Goal: Information Seeking & Learning: Learn about a topic

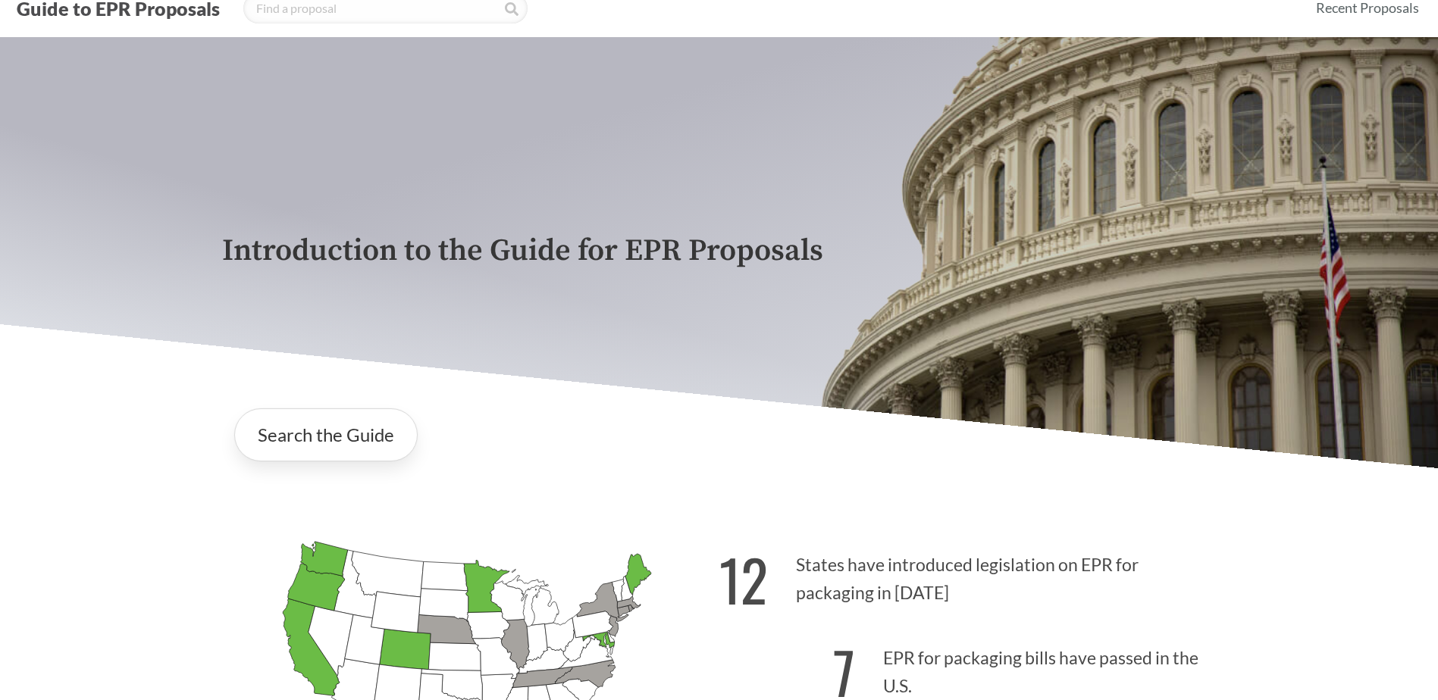
scroll to position [303, 0]
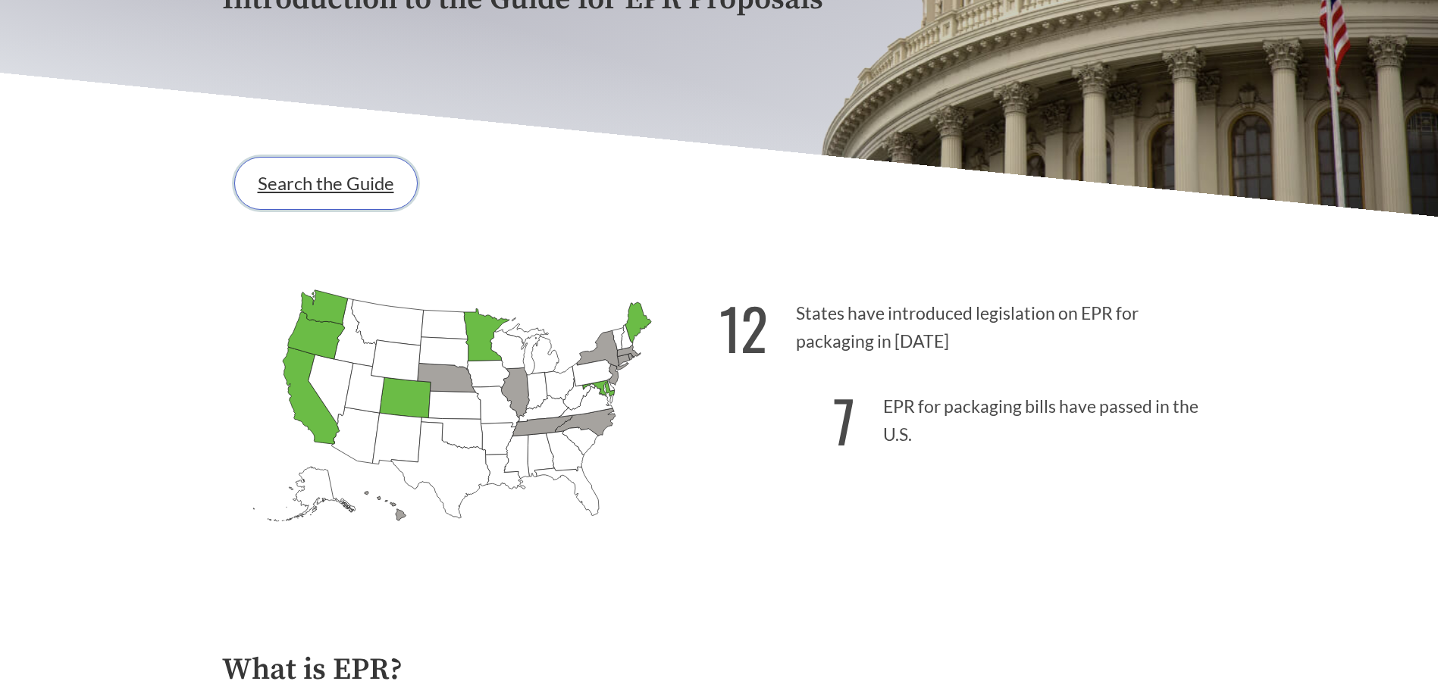
click at [343, 193] on link "Search the Guide" at bounding box center [325, 183] width 183 height 53
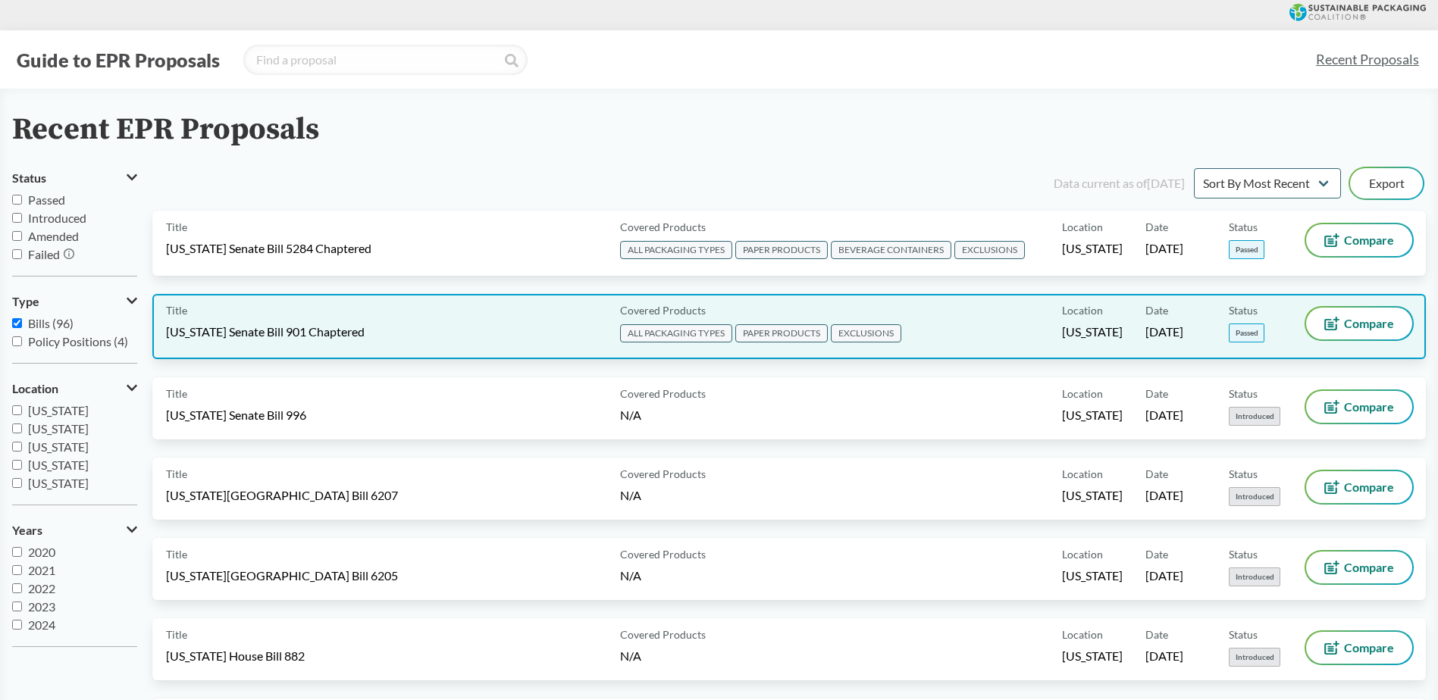
click at [277, 332] on span "[US_STATE] Senate Bill 901 Chaptered" at bounding box center [265, 332] width 199 height 17
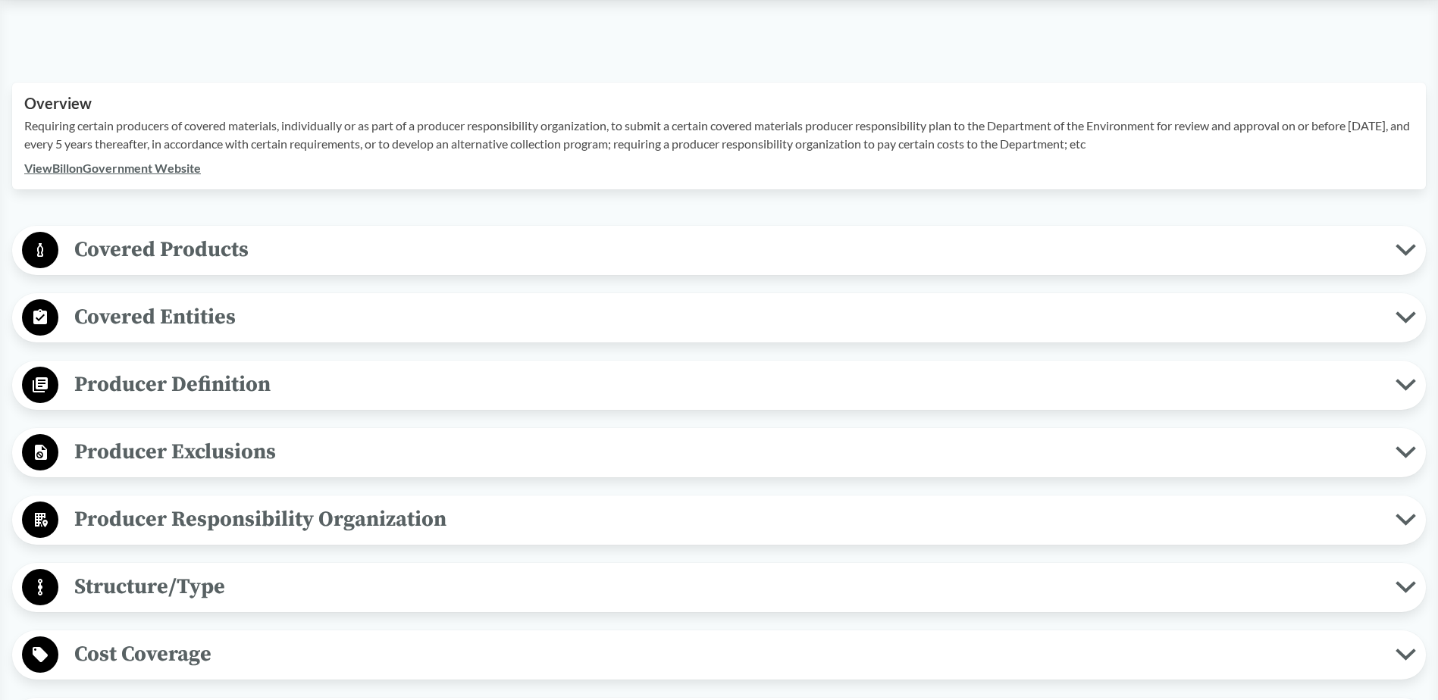
scroll to position [455, 0]
click at [210, 244] on span "Covered Products" at bounding box center [726, 248] width 1337 height 34
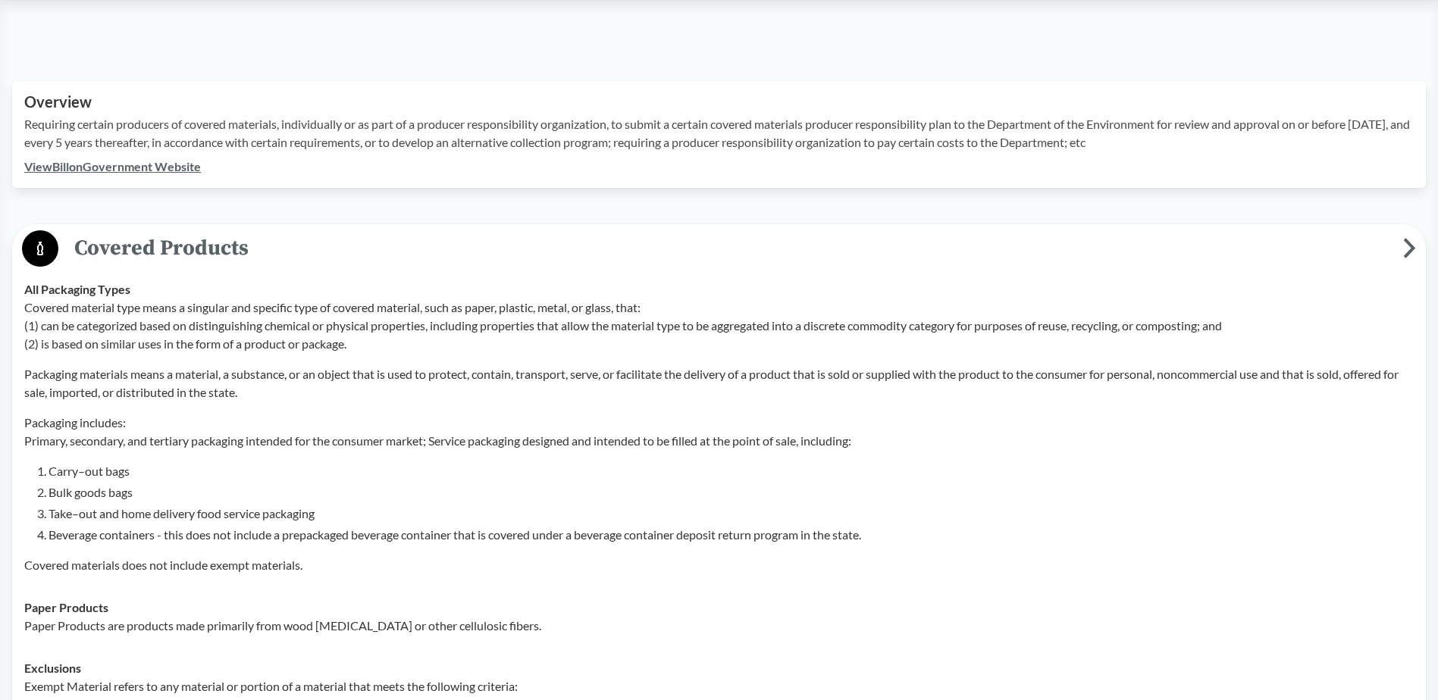
click at [39, 456] on div "Covered material type means a singular and specific type of covered material, s…" at bounding box center [719, 437] width 1390 height 276
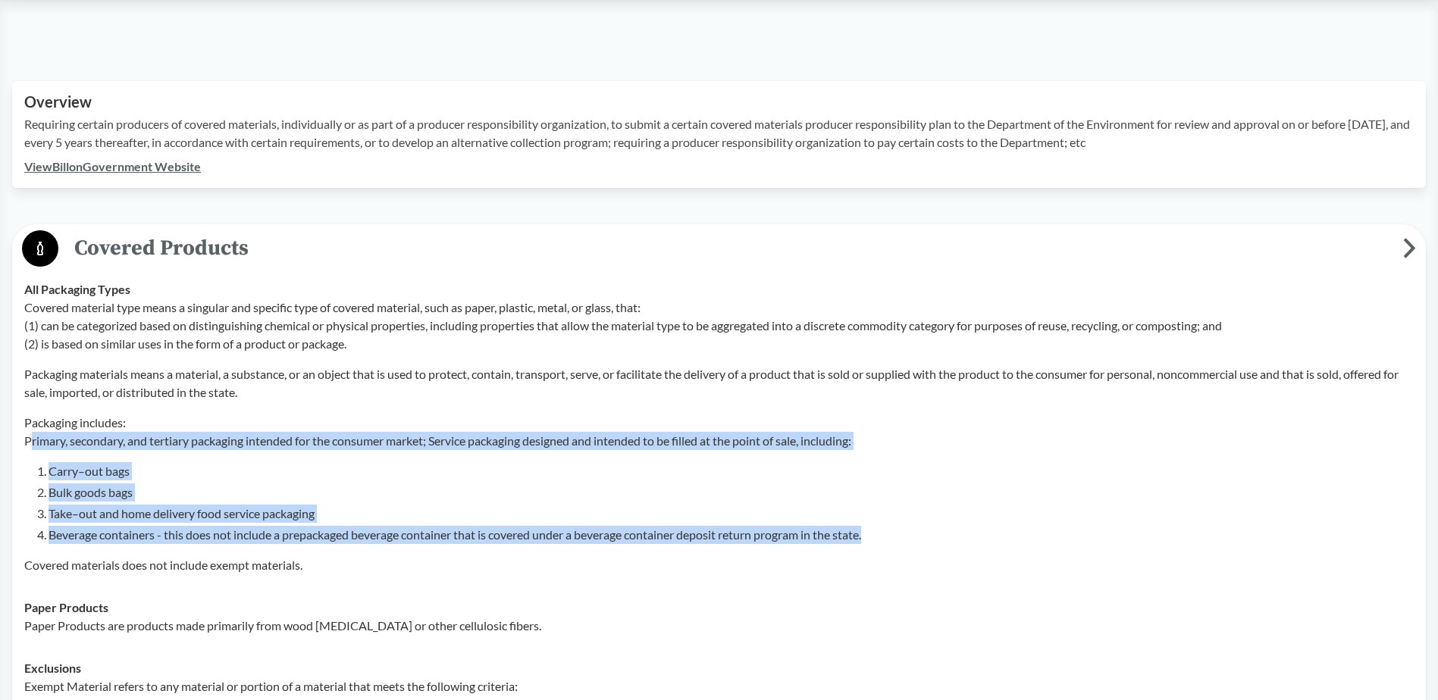
drag, startPoint x: 29, startPoint y: 443, endPoint x: 885, endPoint y: 539, distance: 862.1
click at [885, 539] on div "Covered material type means a singular and specific type of covered material, s…" at bounding box center [719, 437] width 1390 height 276
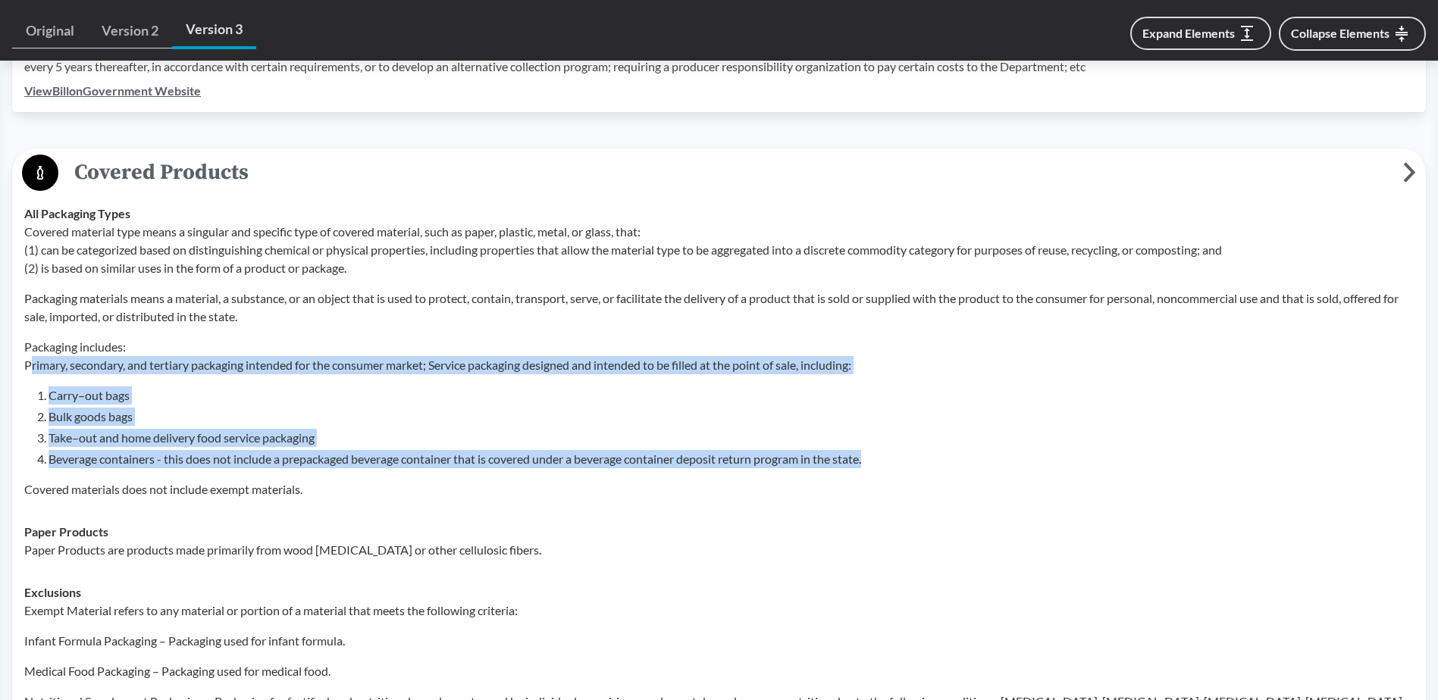
copy div "rimary, secondary, and tertiary packaging intended for the consumer market; Ser…"
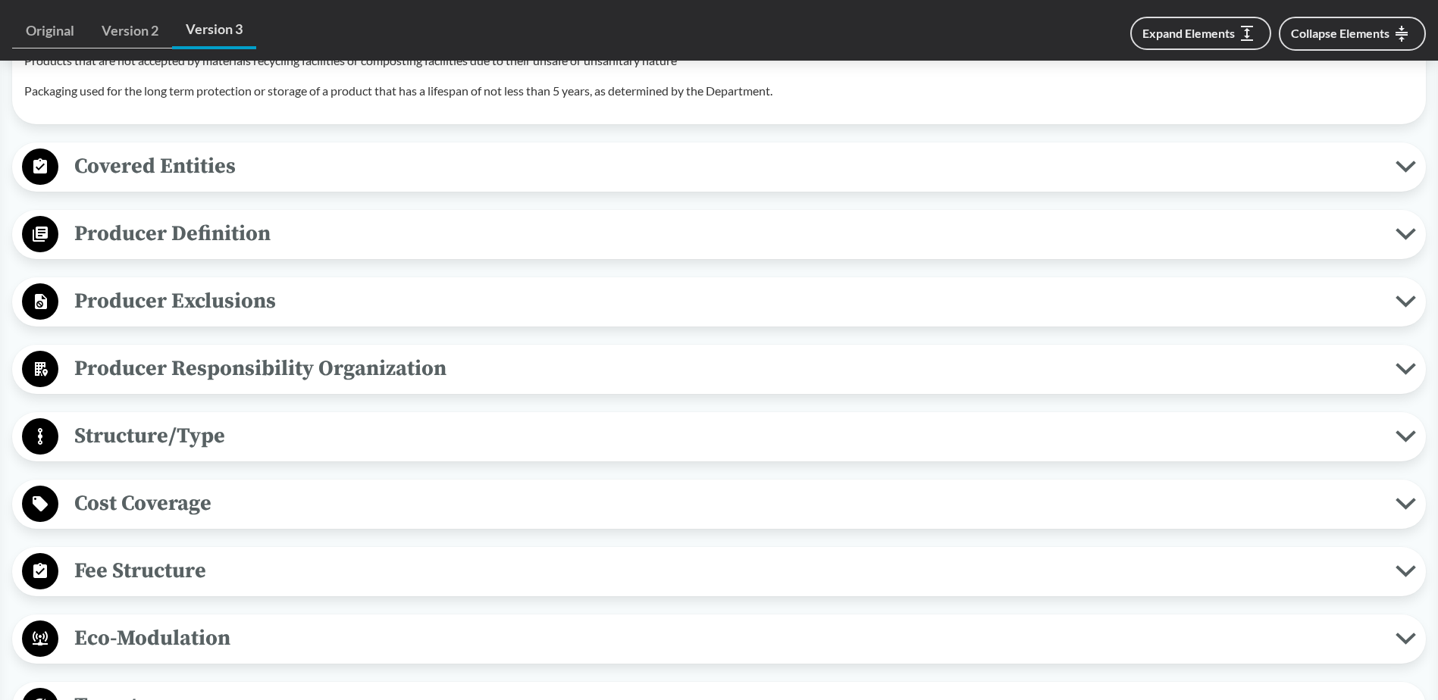
scroll to position [1592, 0]
click at [282, 217] on span "Producer Definition" at bounding box center [726, 232] width 1337 height 34
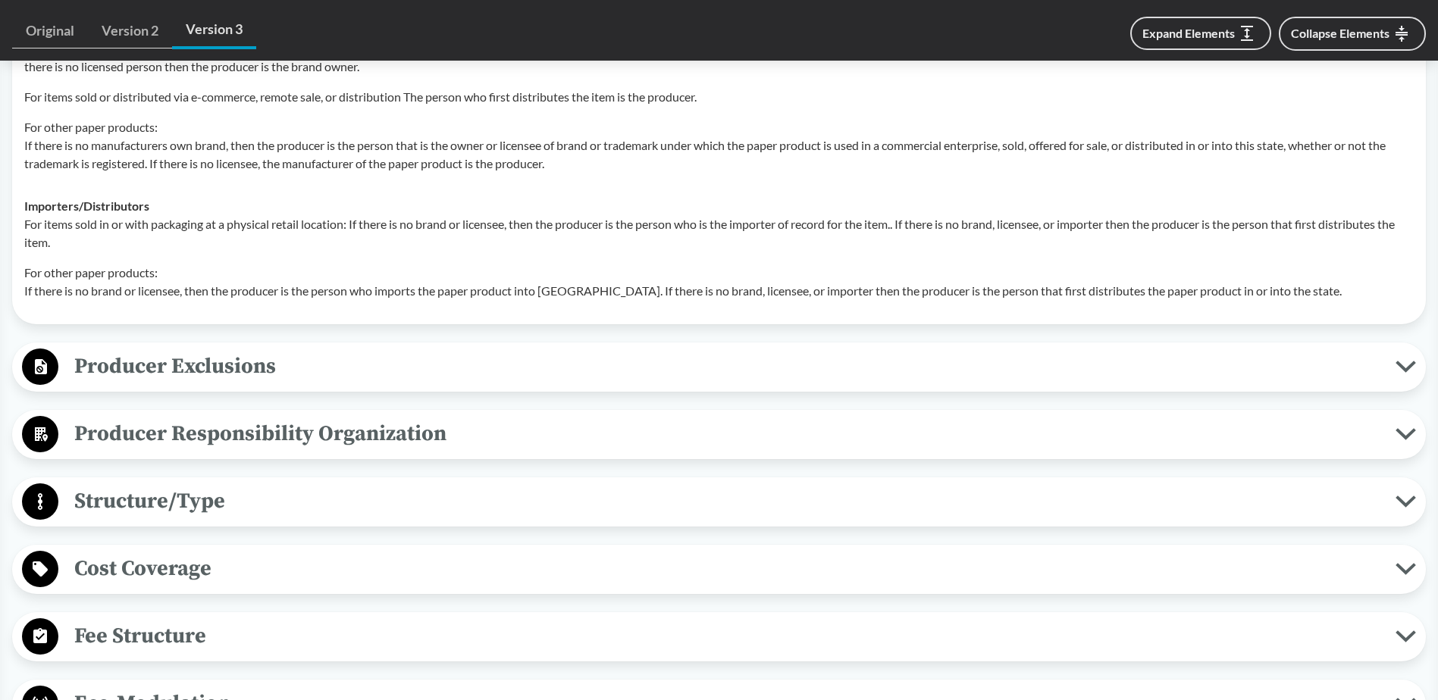
scroll to position [2047, 0]
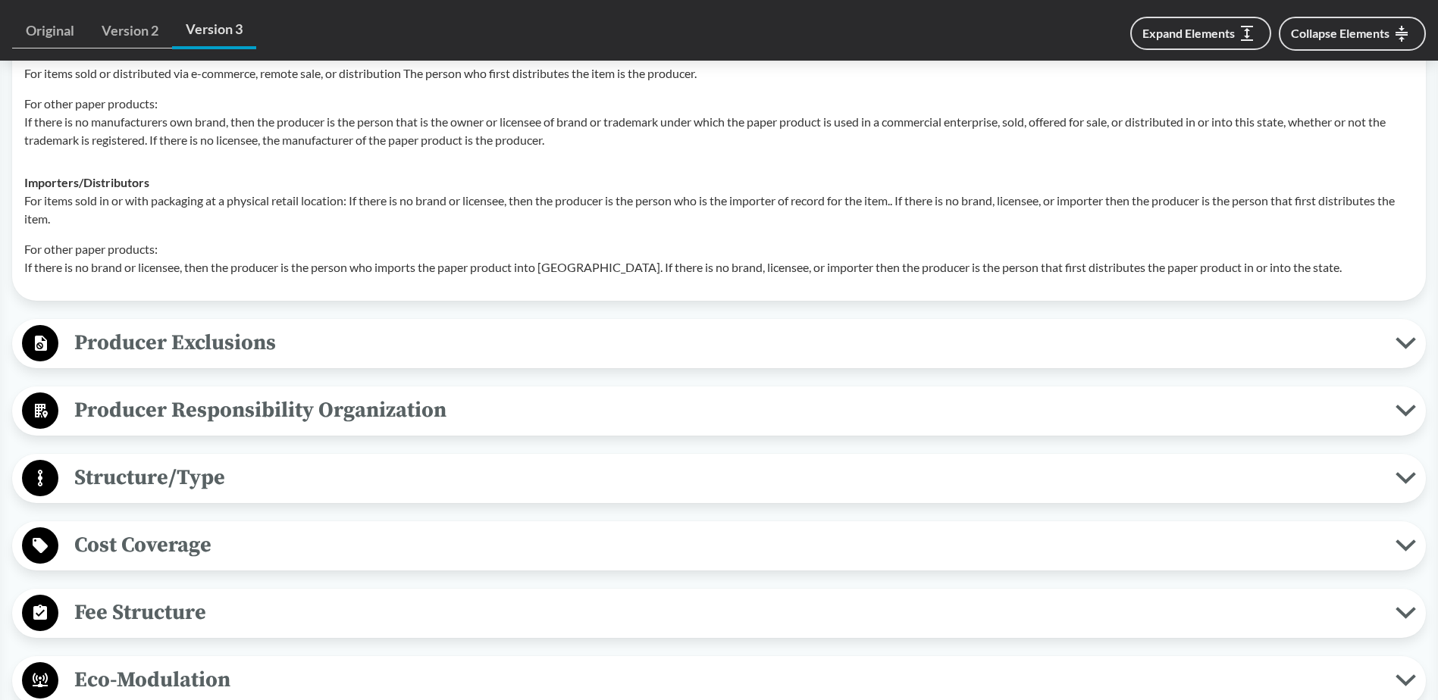
click at [230, 326] on span "Producer Exclusions" at bounding box center [726, 343] width 1337 height 34
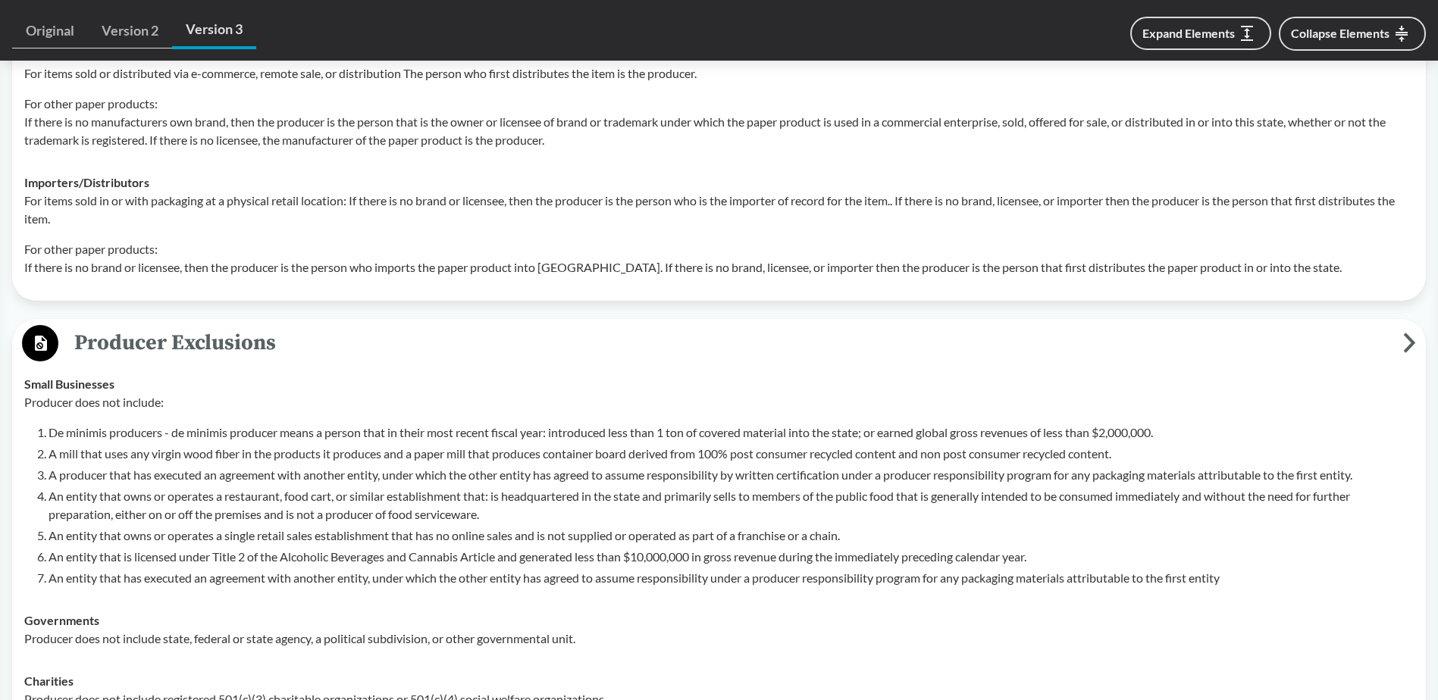
click at [207, 326] on span "Producer Exclusions" at bounding box center [730, 343] width 1345 height 34
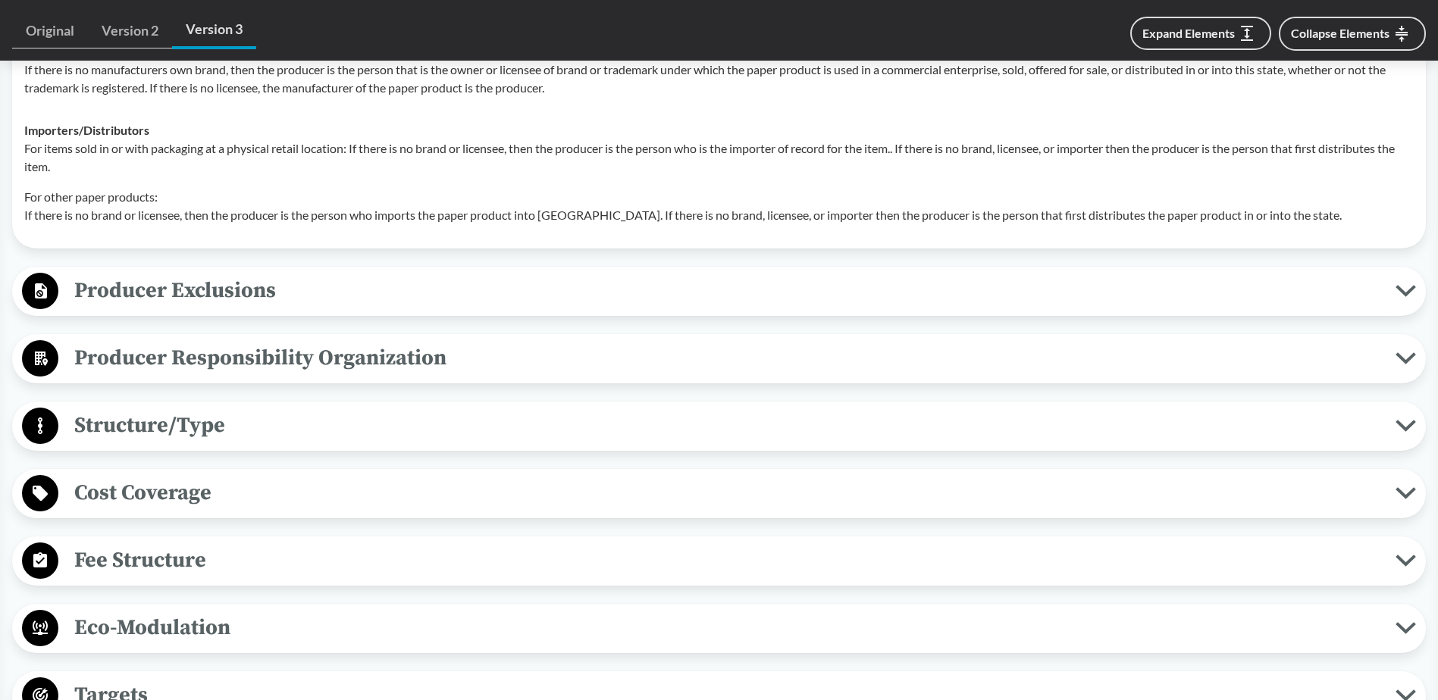
scroll to position [2123, 0]
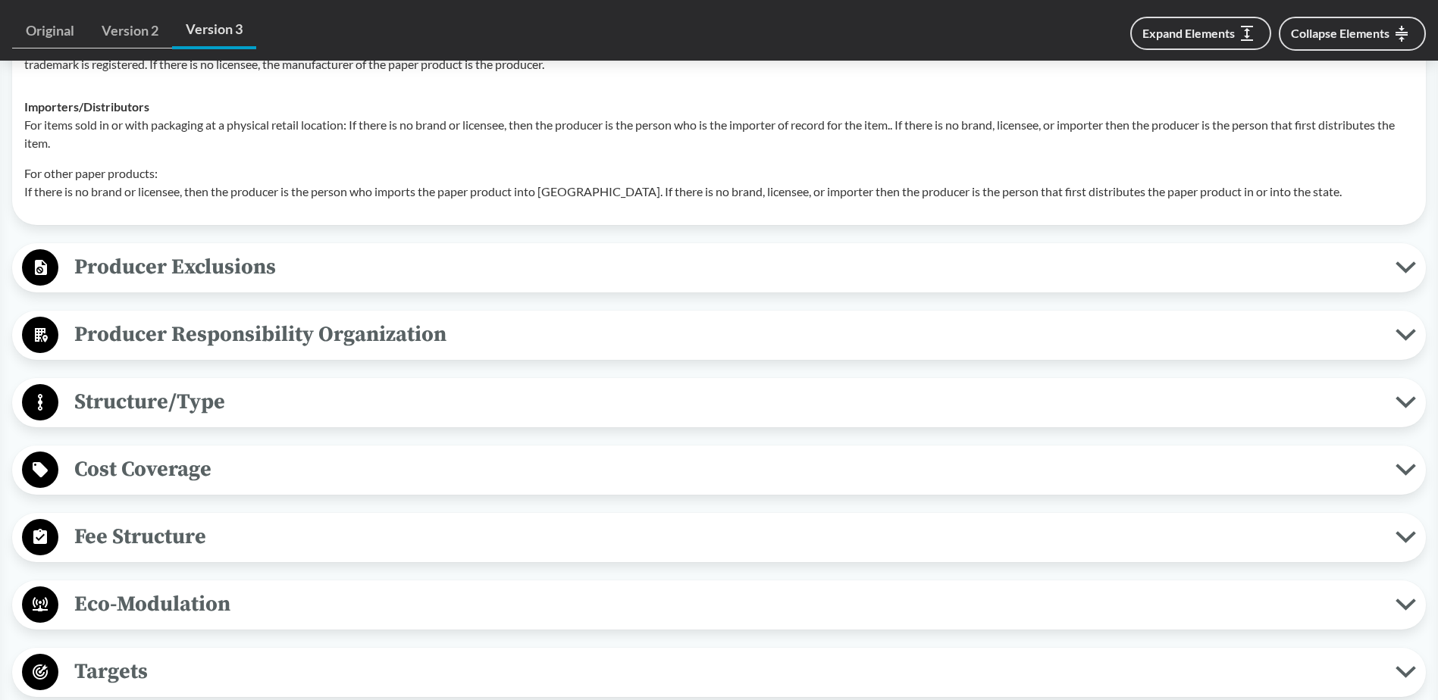
click at [207, 385] on span "Structure/Type" at bounding box center [726, 402] width 1337 height 34
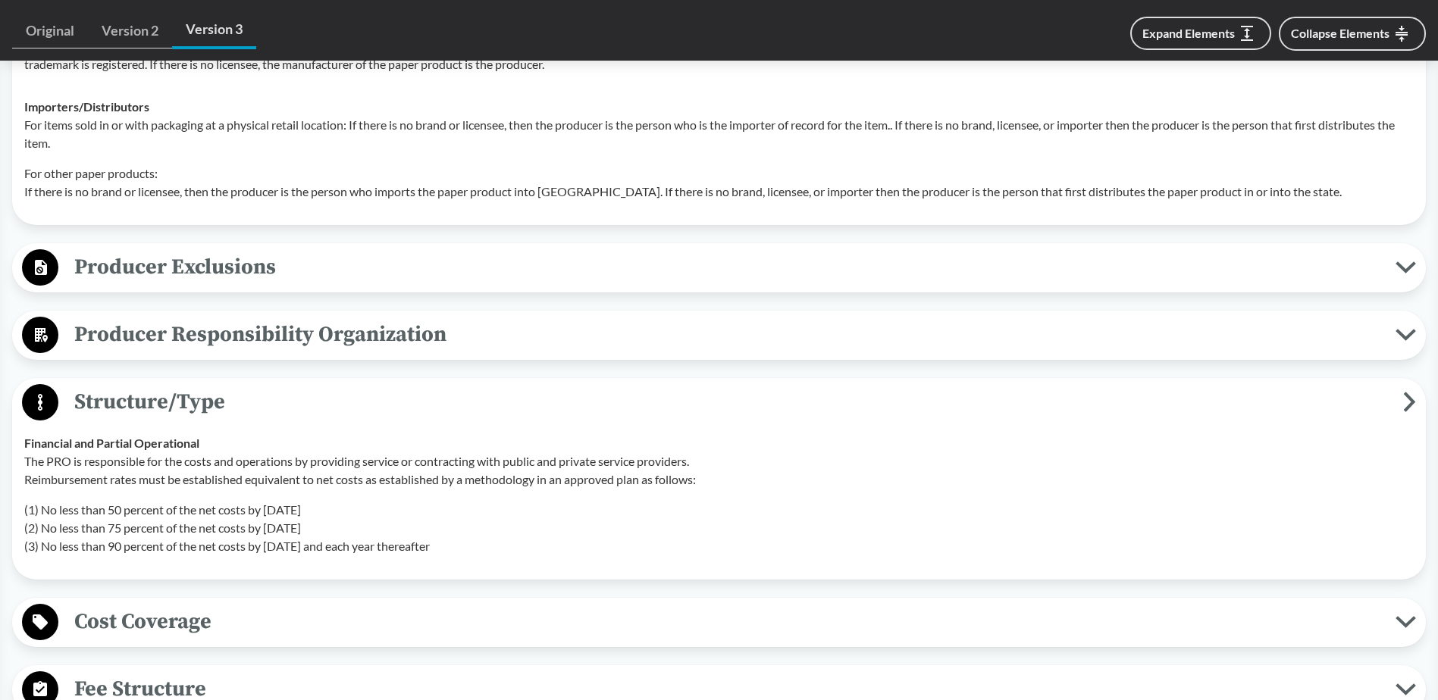
drag, startPoint x: 39, startPoint y: 492, endPoint x: 490, endPoint y: 544, distance: 454.8
click at [490, 544] on td "Financial and Partial Operational The PRO is responsible for the costs and oper…" at bounding box center [718, 495] width 1403 height 146
copy p "No less than 50 percent of the net costs by [DATE] (2) No less than 75 percent …"
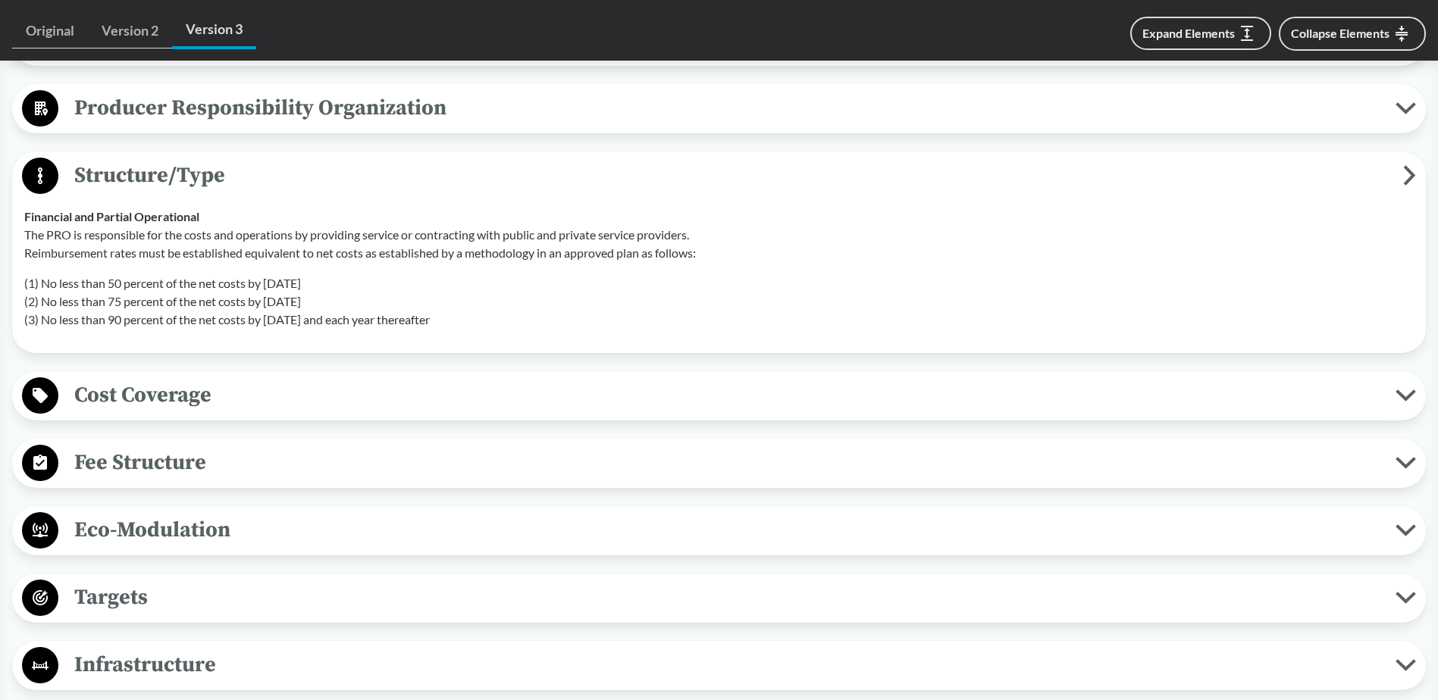
scroll to position [2350, 0]
click at [239, 512] on span "Eco-Modulation" at bounding box center [726, 529] width 1337 height 34
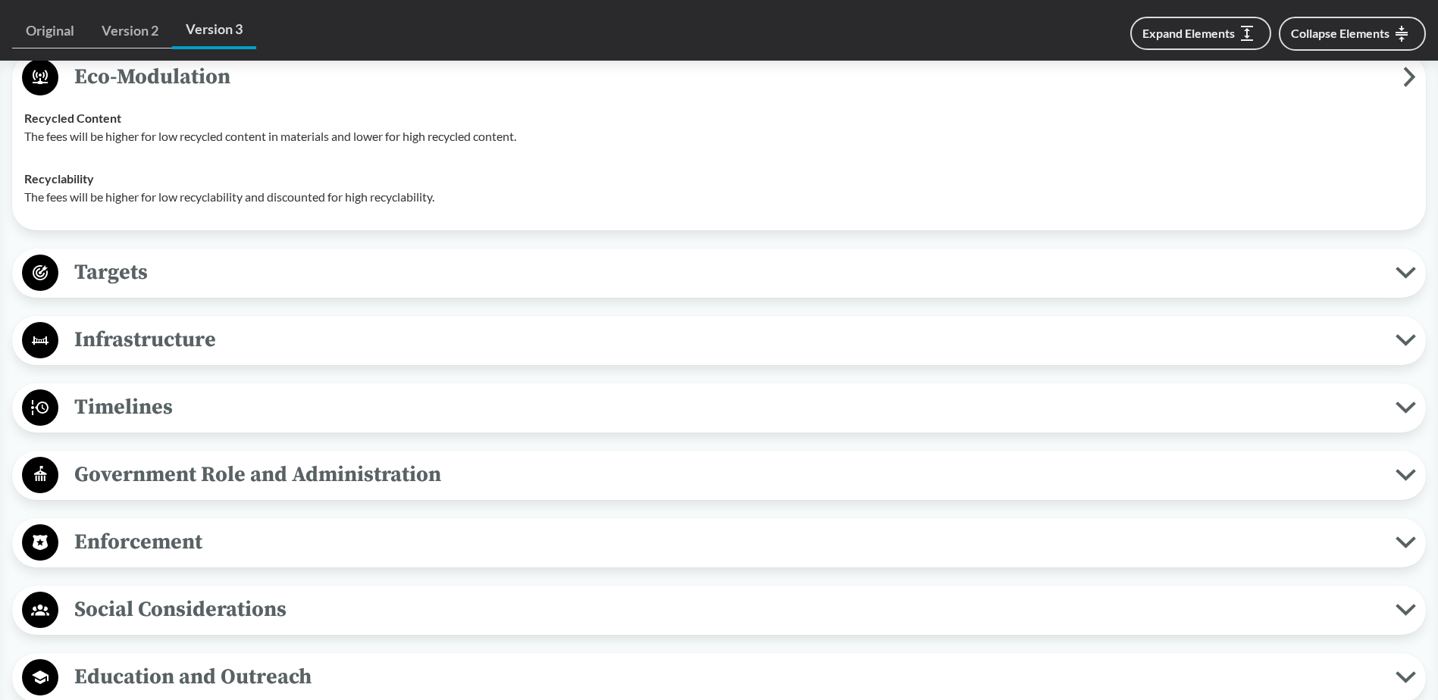
scroll to position [2805, 0]
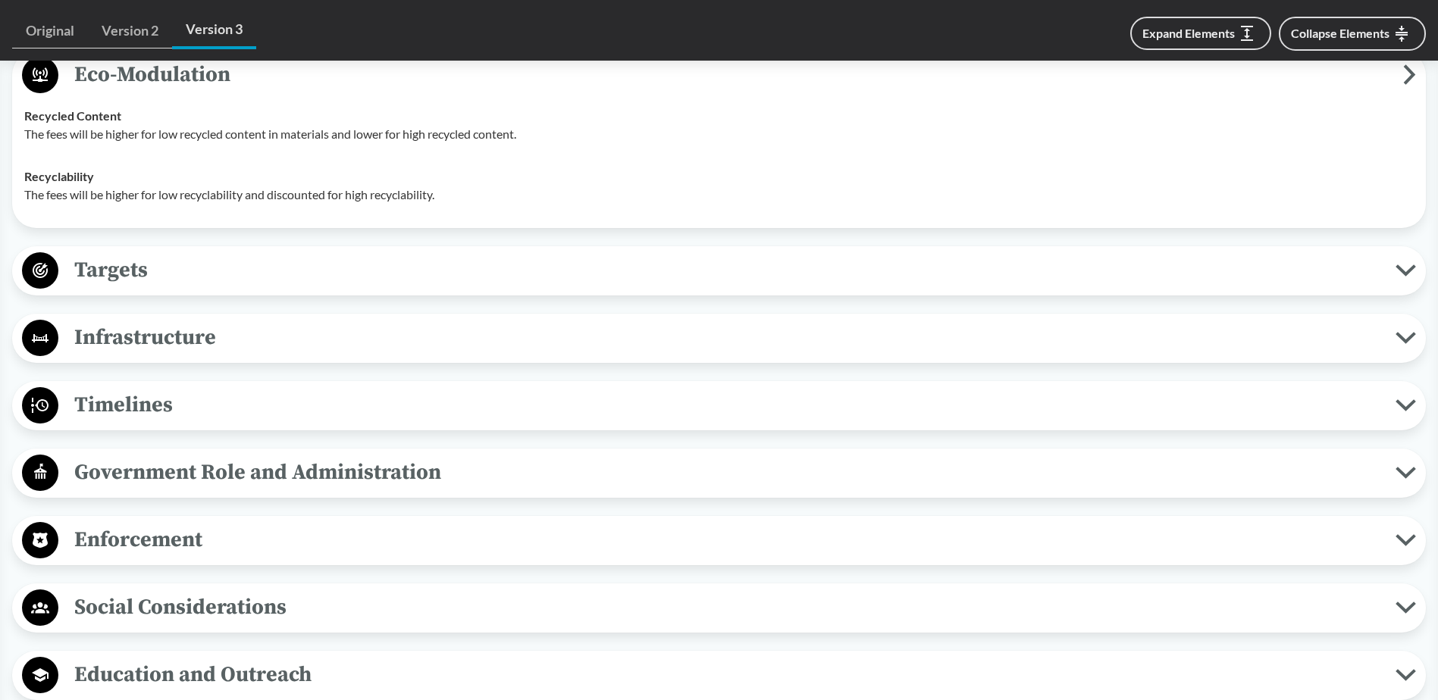
click at [228, 400] on span "Timelines" at bounding box center [726, 405] width 1337 height 34
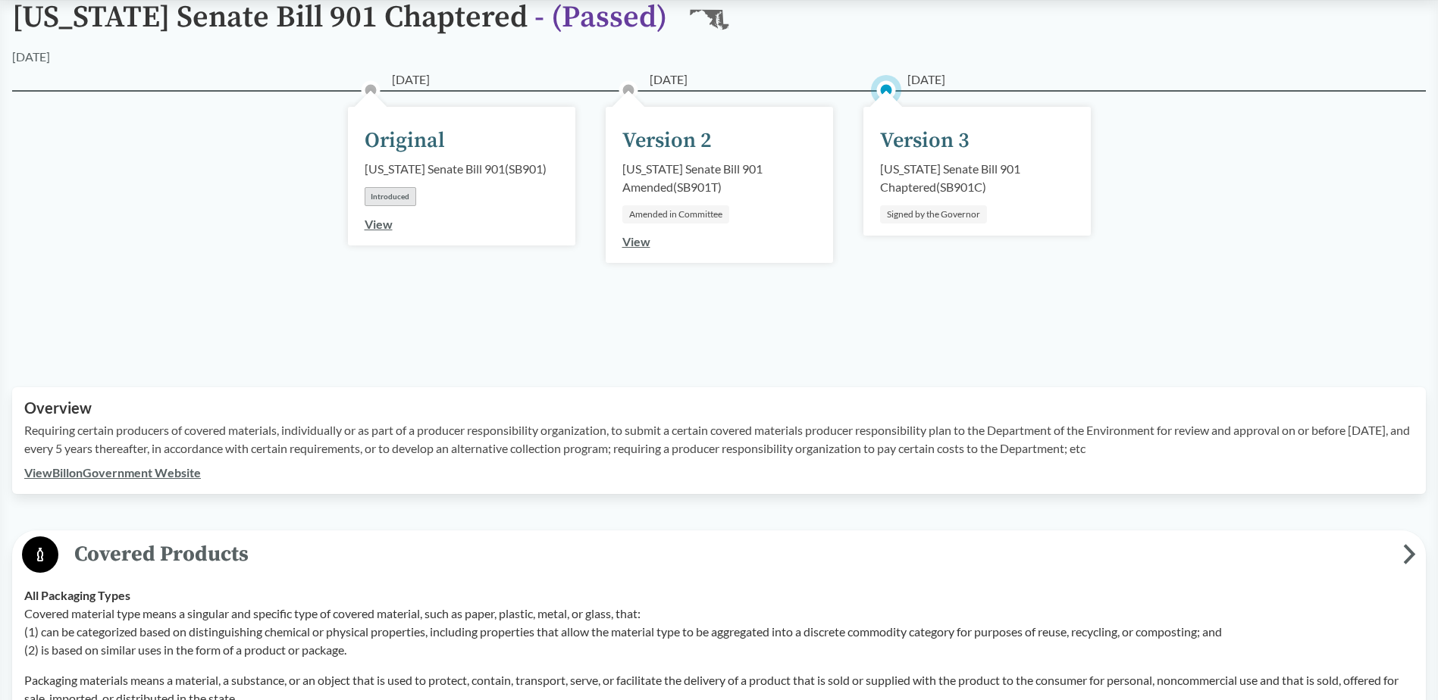
scroll to position [0, 0]
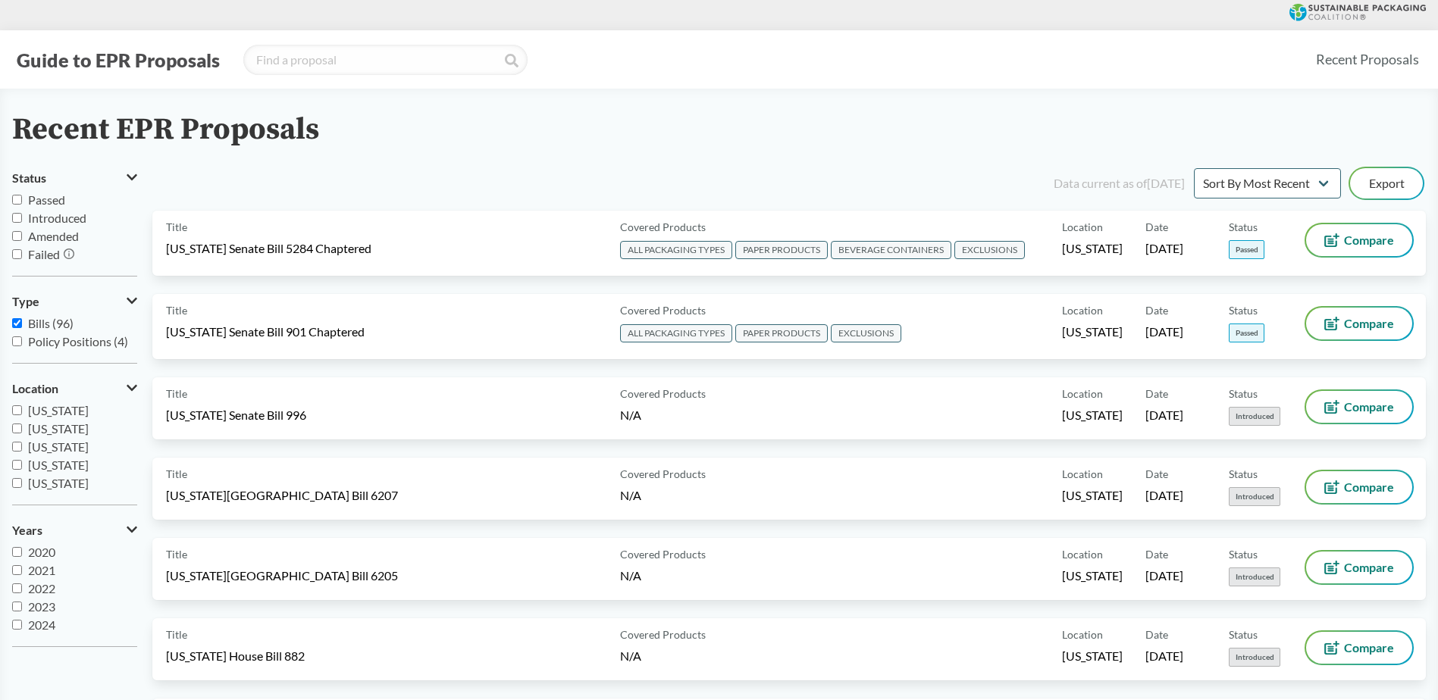
click at [14, 197] on input "Passed" at bounding box center [17, 200] width 10 height 10
checkbox input "true"
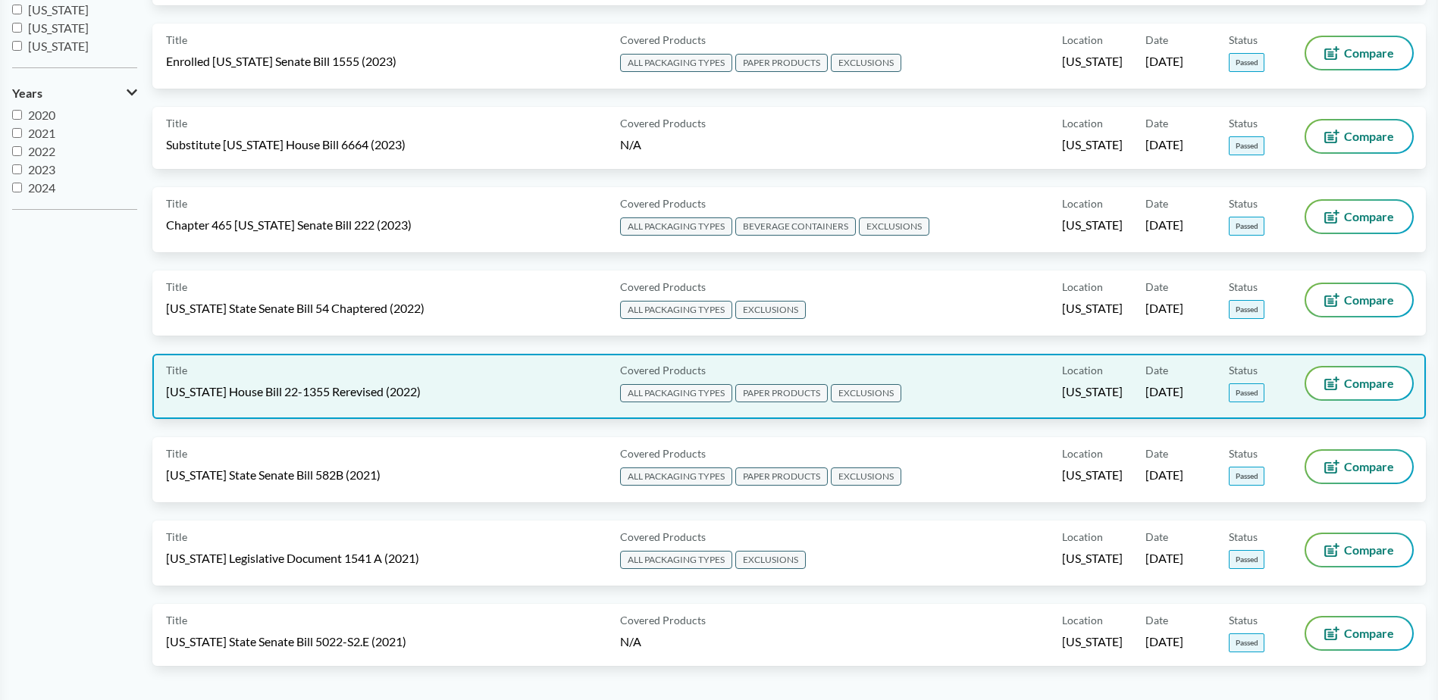
scroll to position [455, 0]
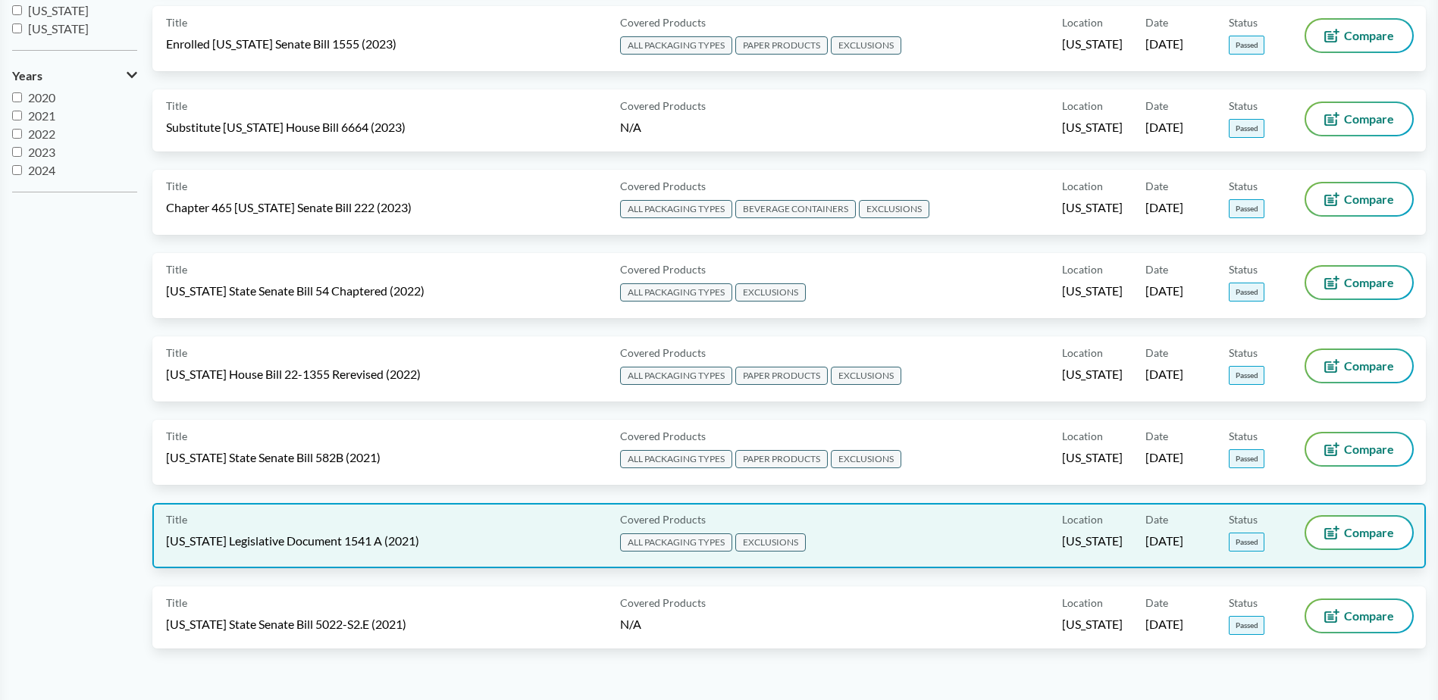
click at [224, 531] on div "Title [US_STATE] Legislative Document 1541 A (2021)" at bounding box center [390, 536] width 448 height 38
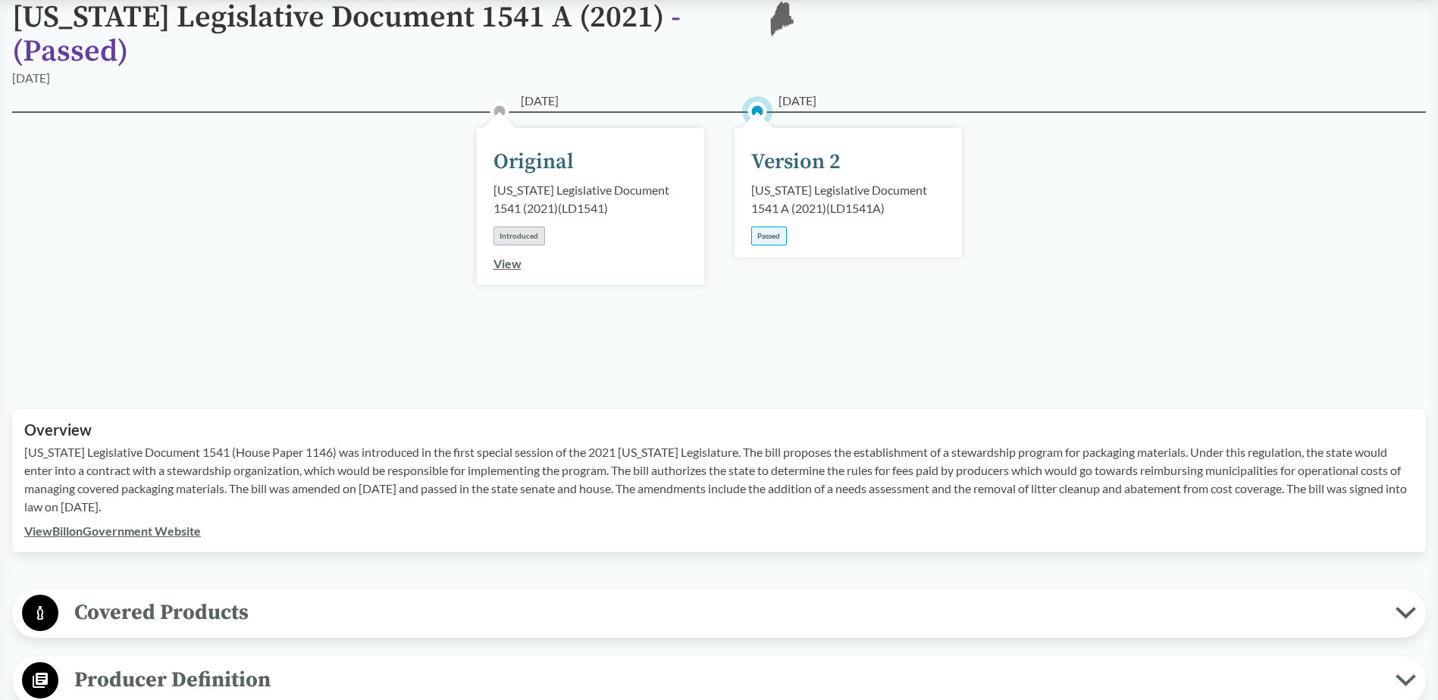
scroll to position [455, 0]
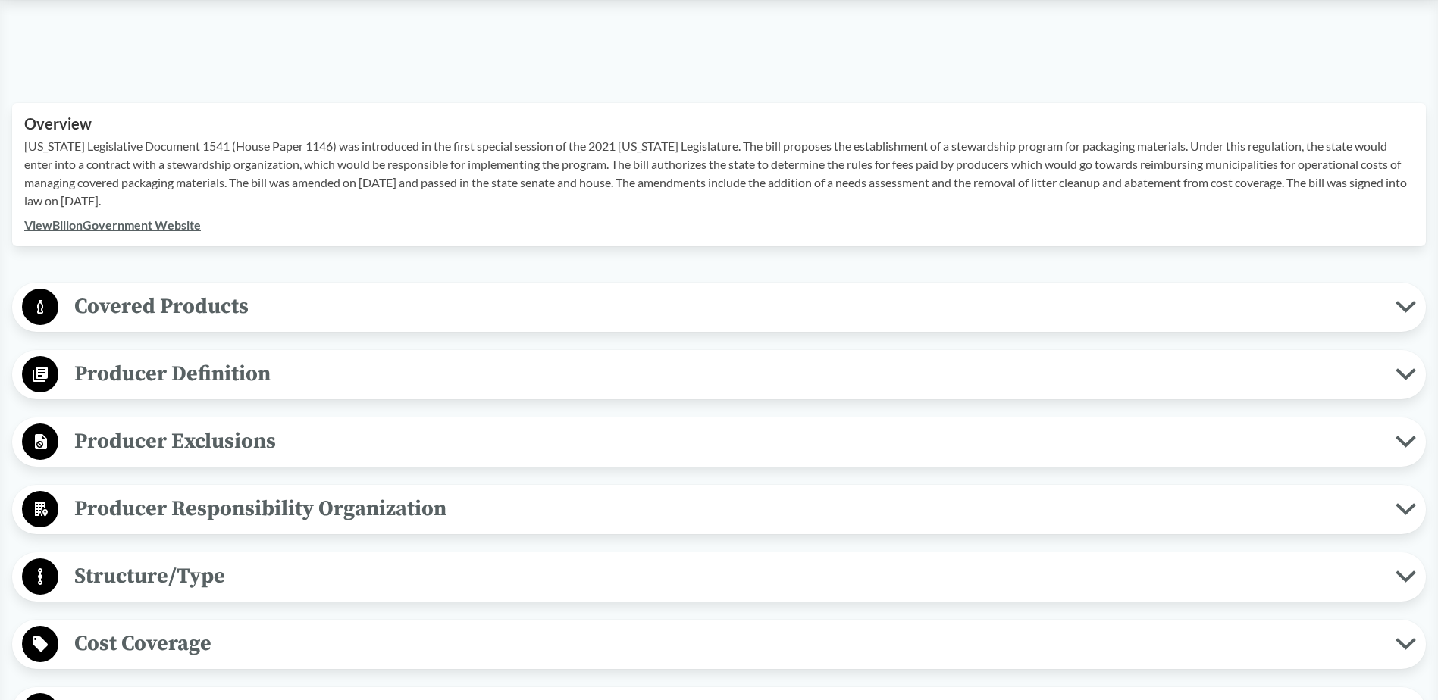
click at [305, 357] on span "Producer Definition" at bounding box center [726, 374] width 1337 height 34
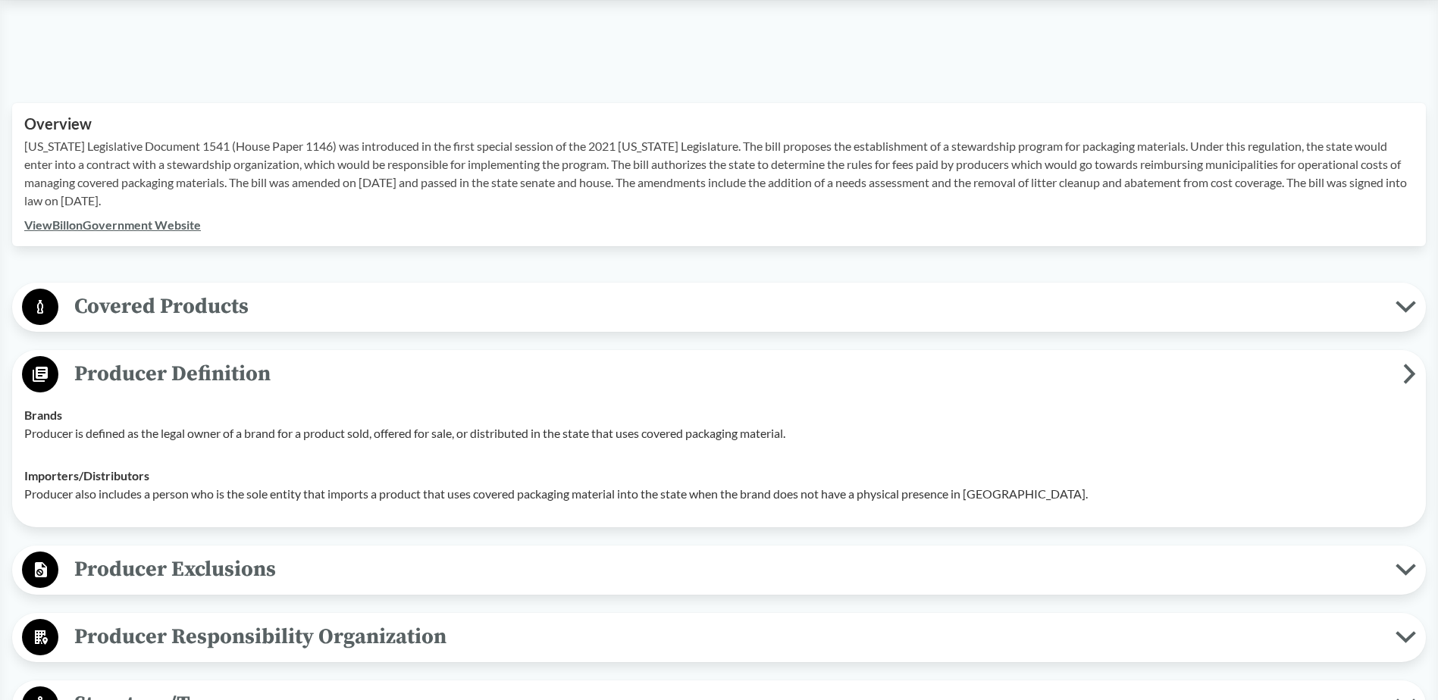
click at [305, 357] on span "Producer Definition" at bounding box center [730, 374] width 1345 height 34
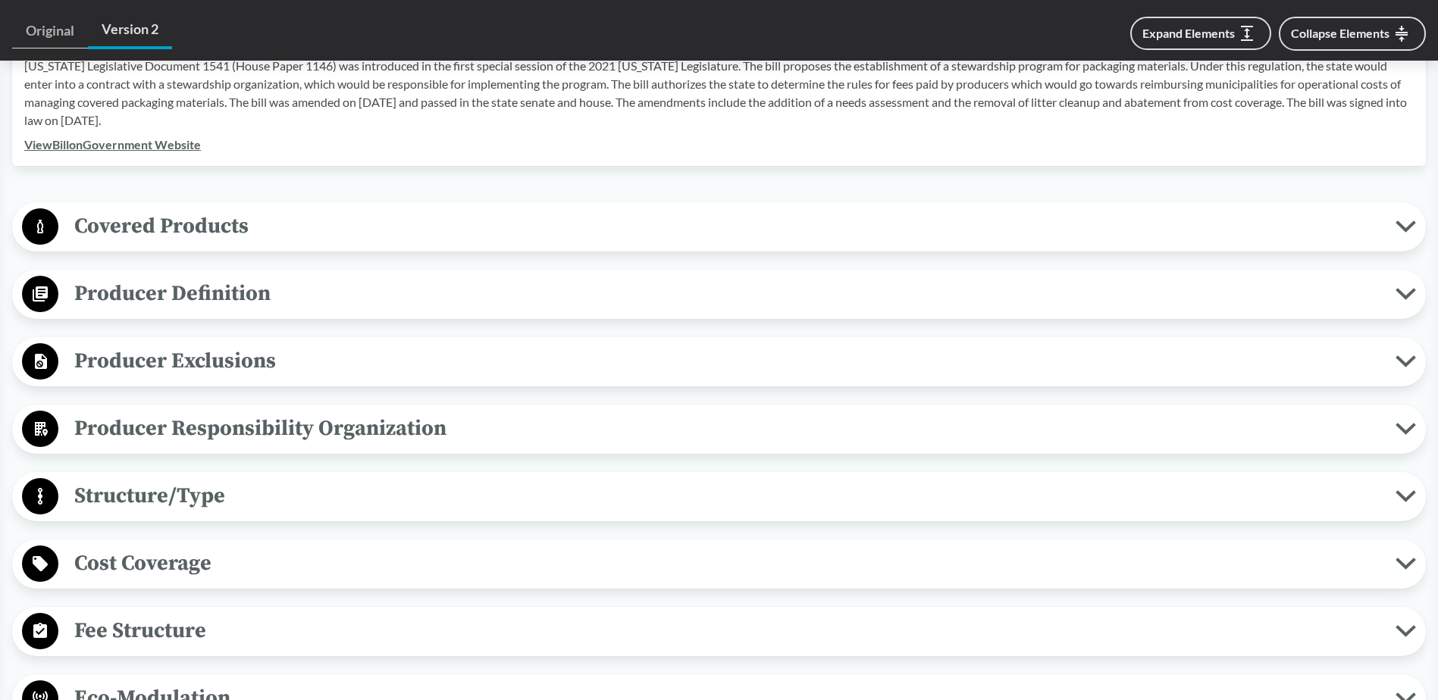
scroll to position [834, 0]
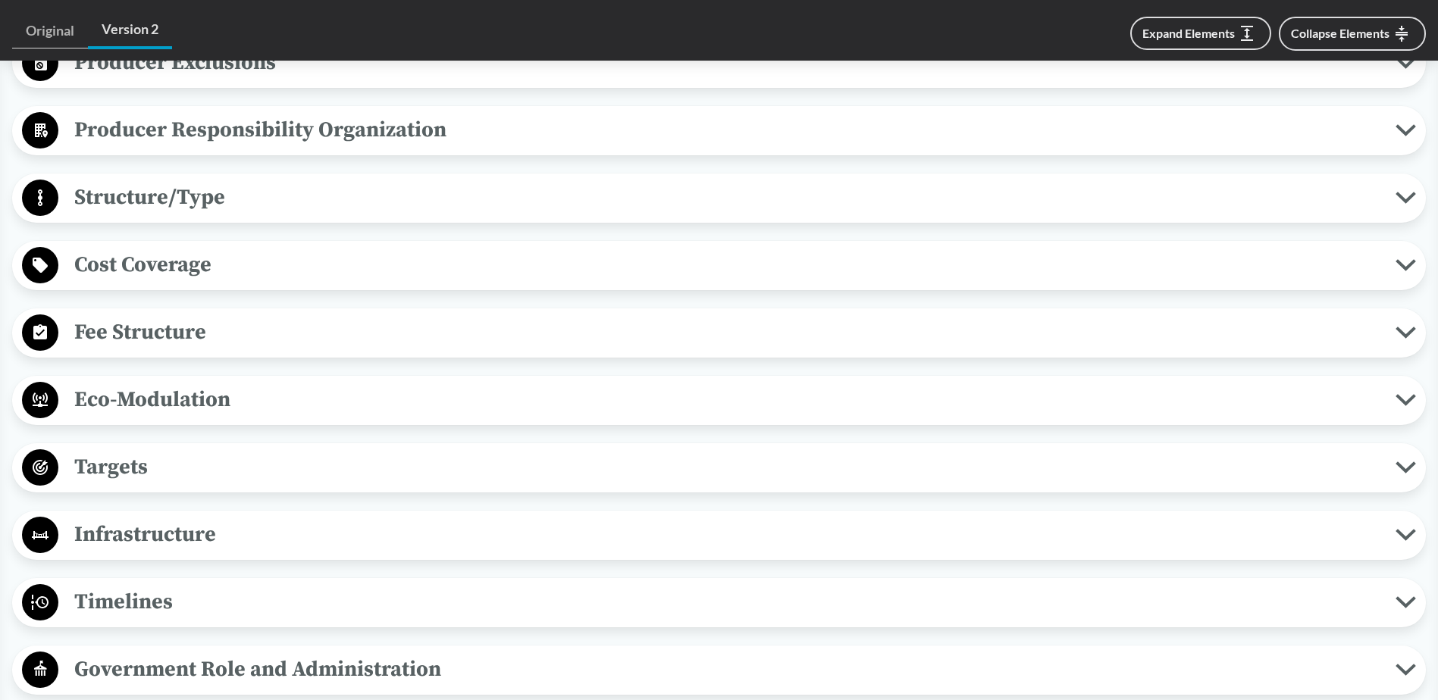
click at [195, 578] on div "Timelines Date of Implementation No later than 180 days following the effective…" at bounding box center [719, 602] width 1414 height 49
click at [198, 588] on span "Timelines" at bounding box center [726, 602] width 1337 height 34
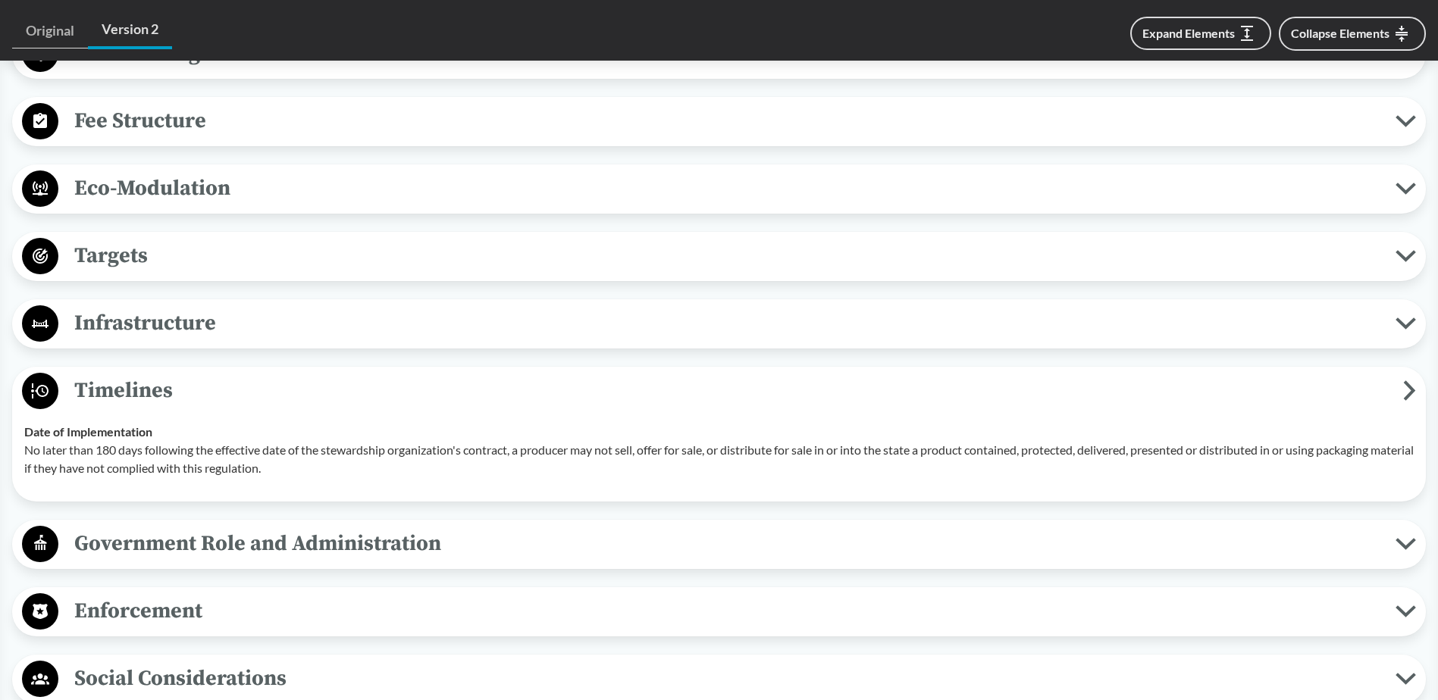
scroll to position [1061, 0]
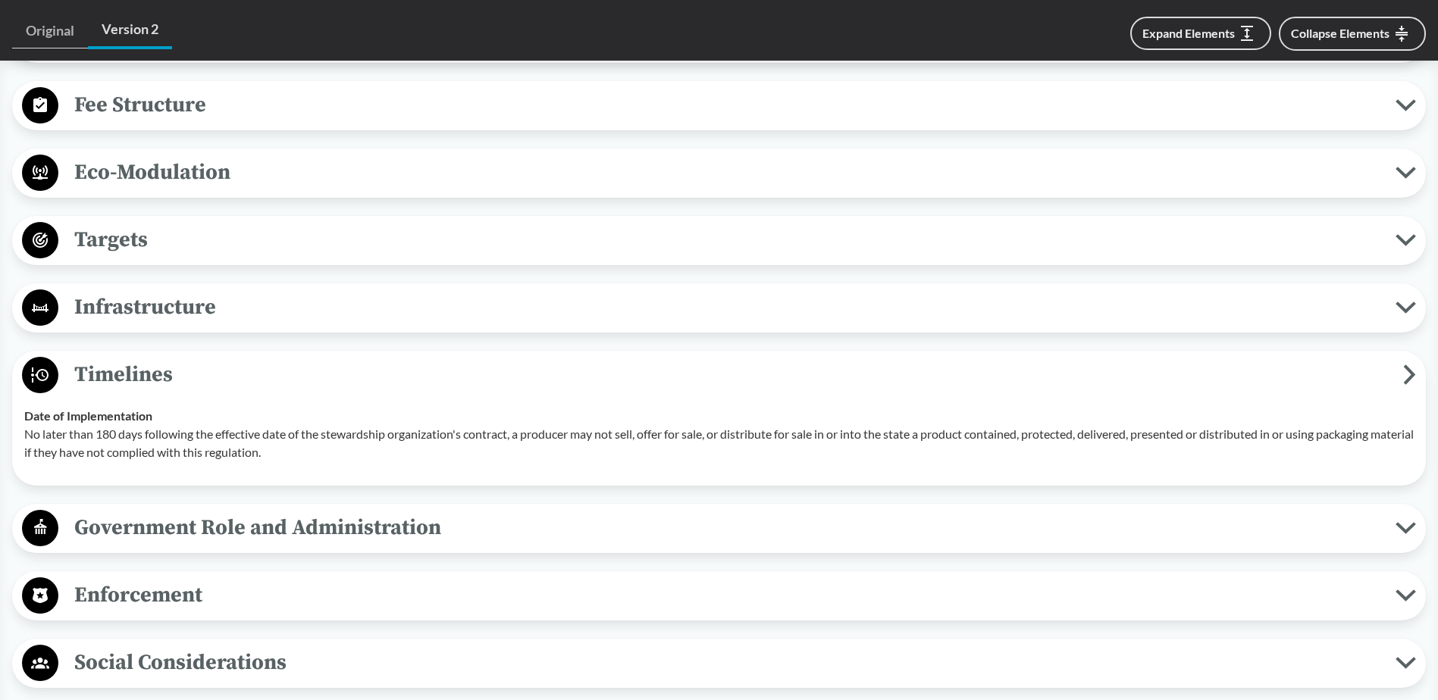
click at [165, 358] on span "Timelines" at bounding box center [730, 375] width 1345 height 34
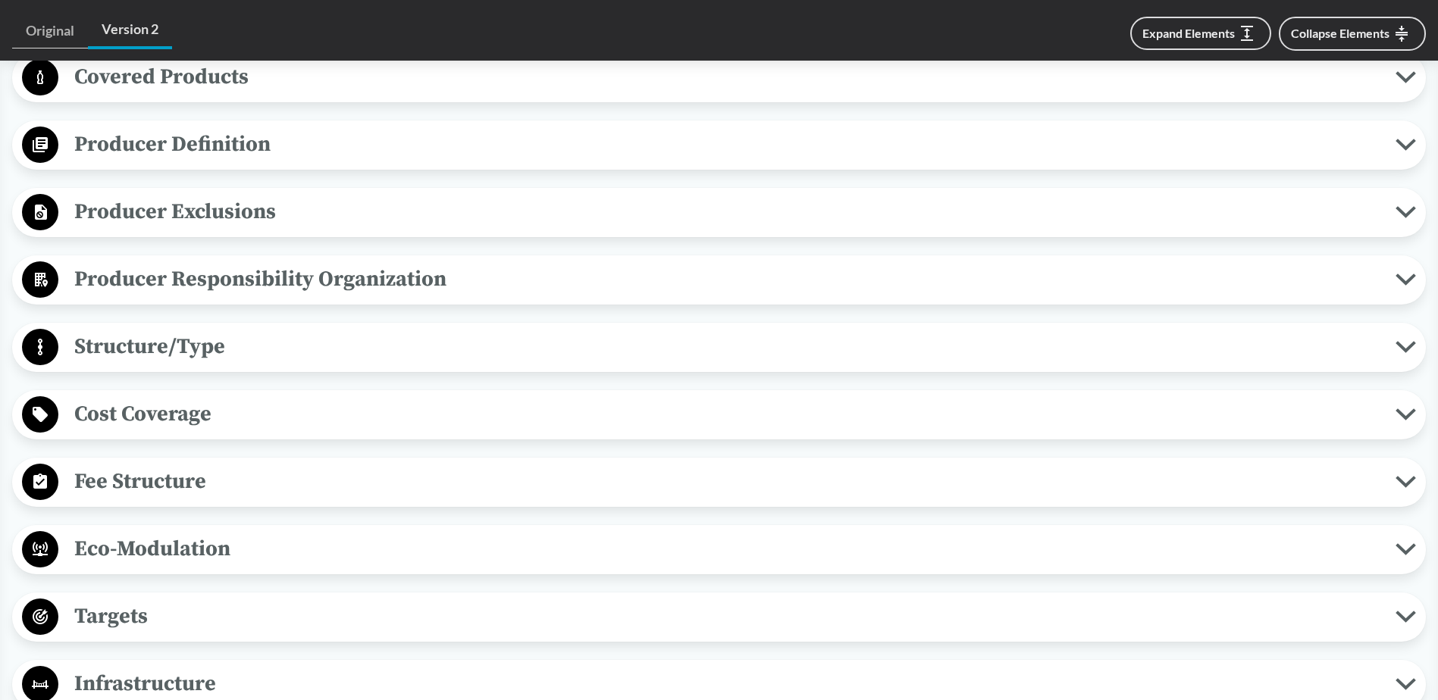
scroll to position [682, 0]
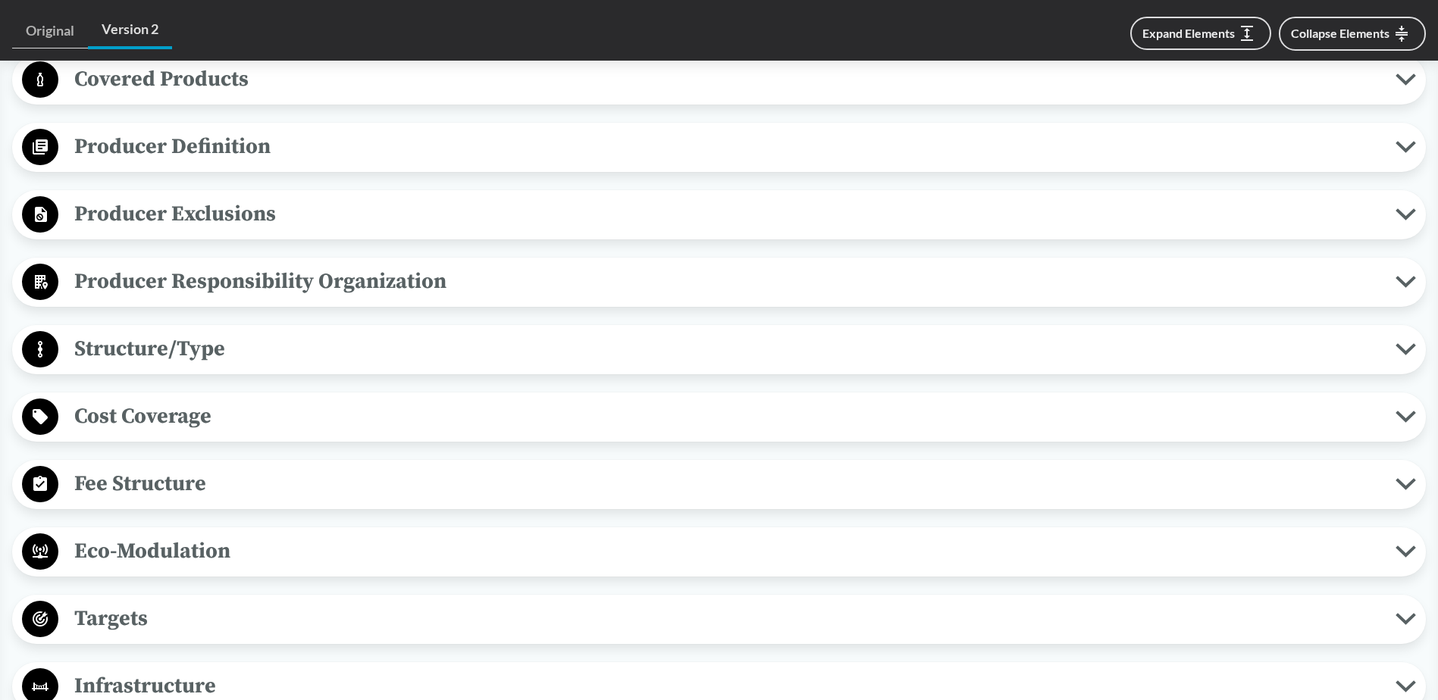
click at [184, 472] on span "Fee Structure" at bounding box center [726, 484] width 1337 height 34
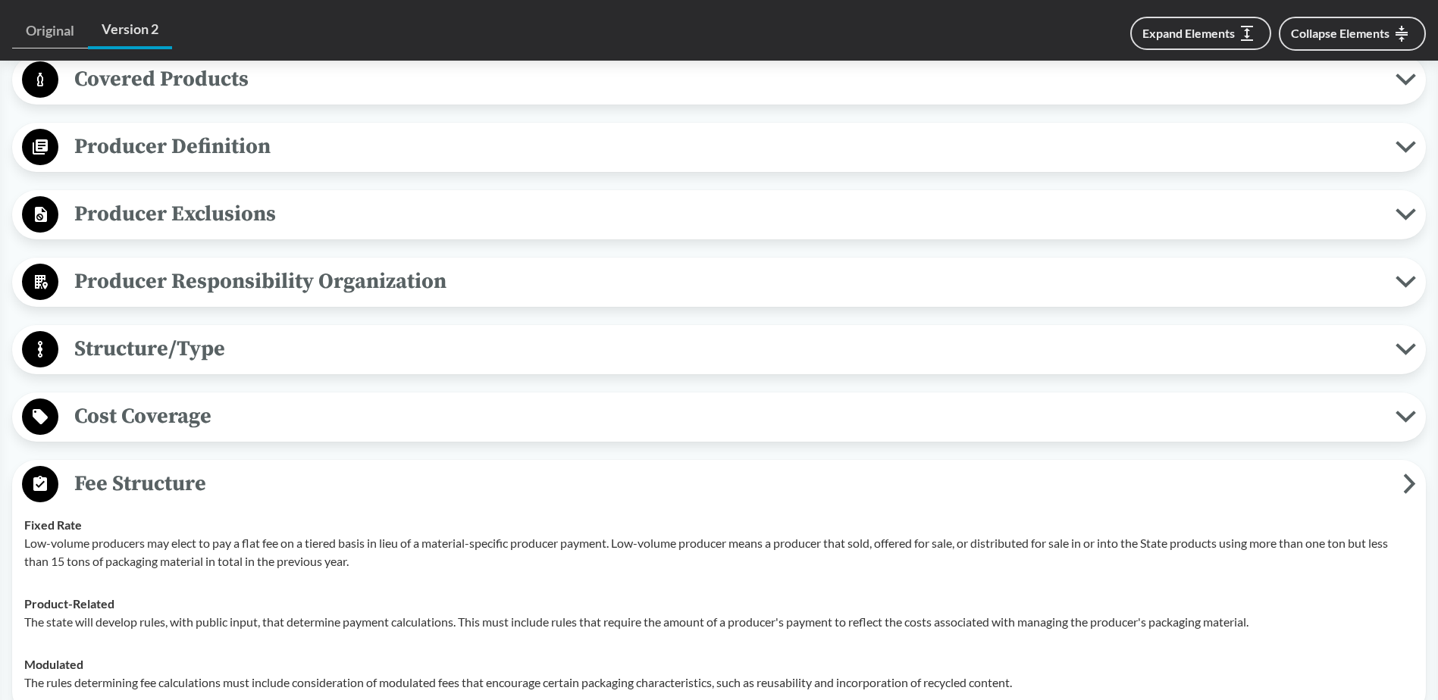
click at [184, 472] on span "Fee Structure" at bounding box center [730, 484] width 1345 height 34
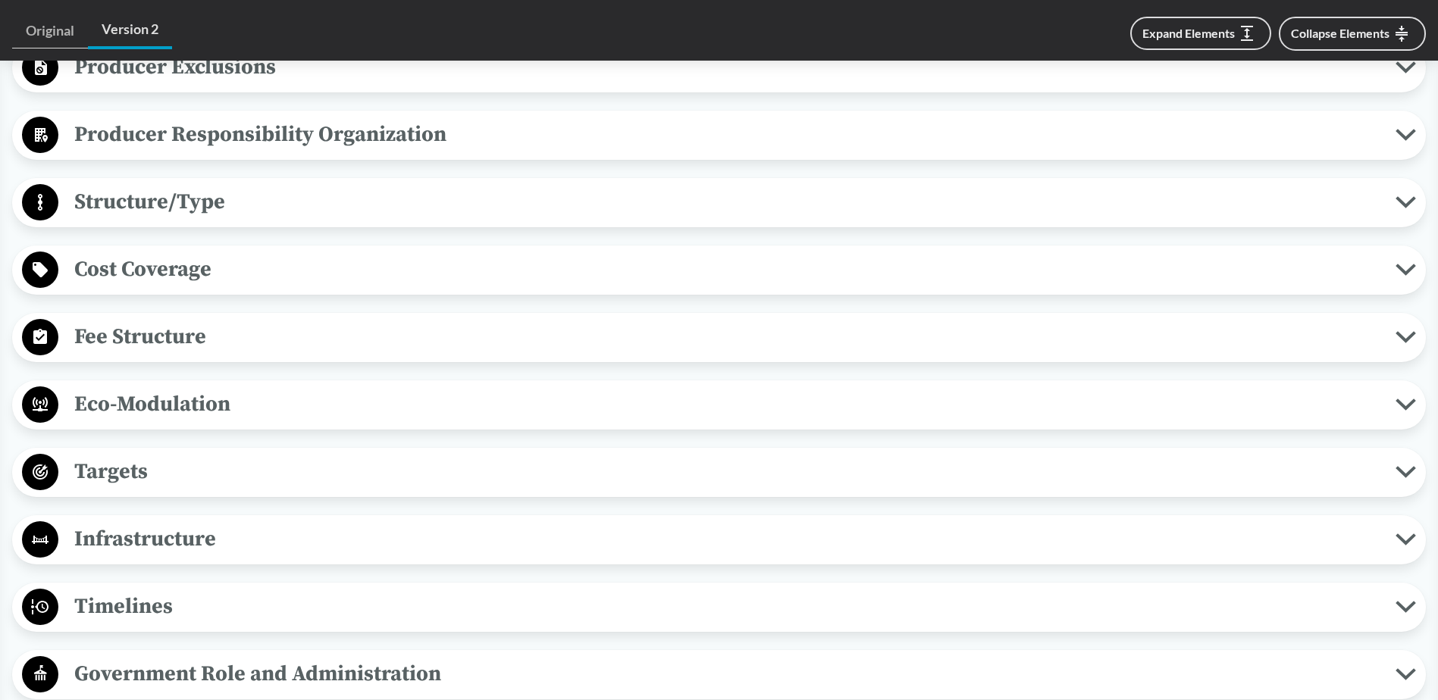
scroll to position [834, 0]
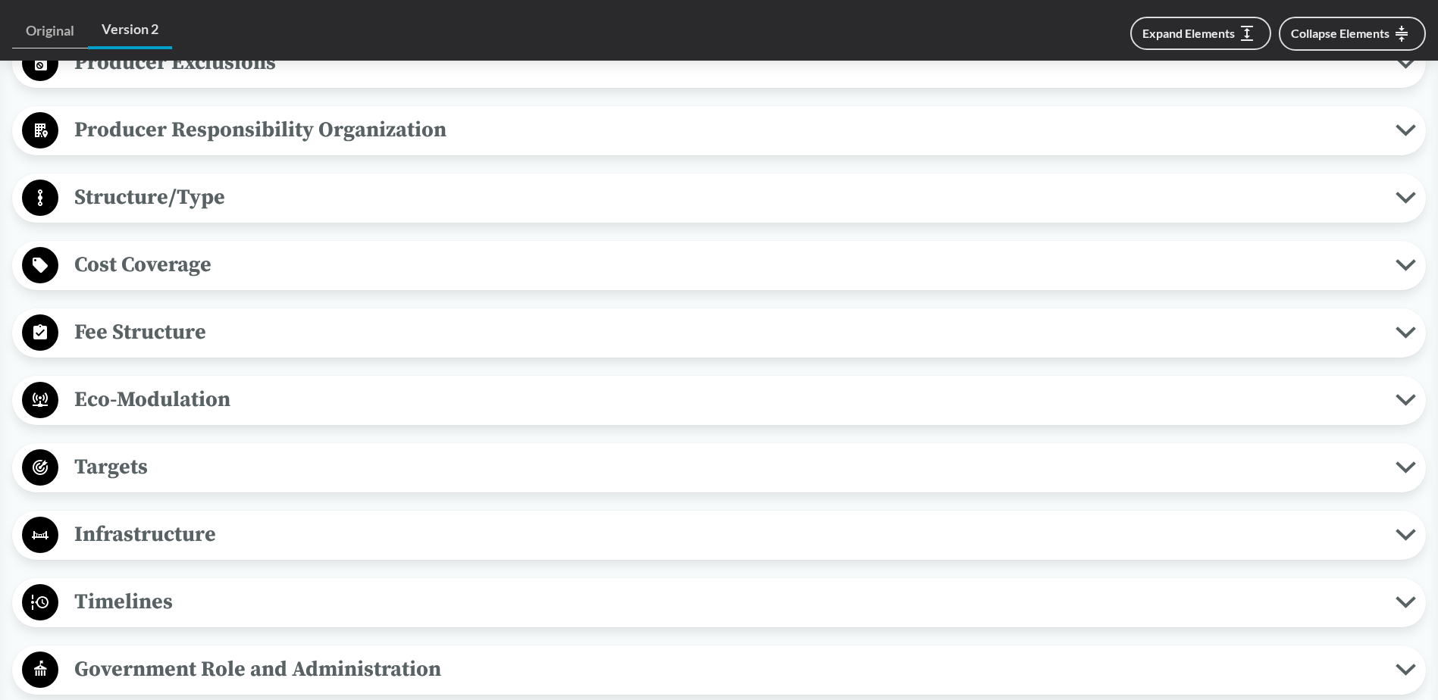
click at [199, 390] on span "Eco-Modulation" at bounding box center [726, 400] width 1337 height 34
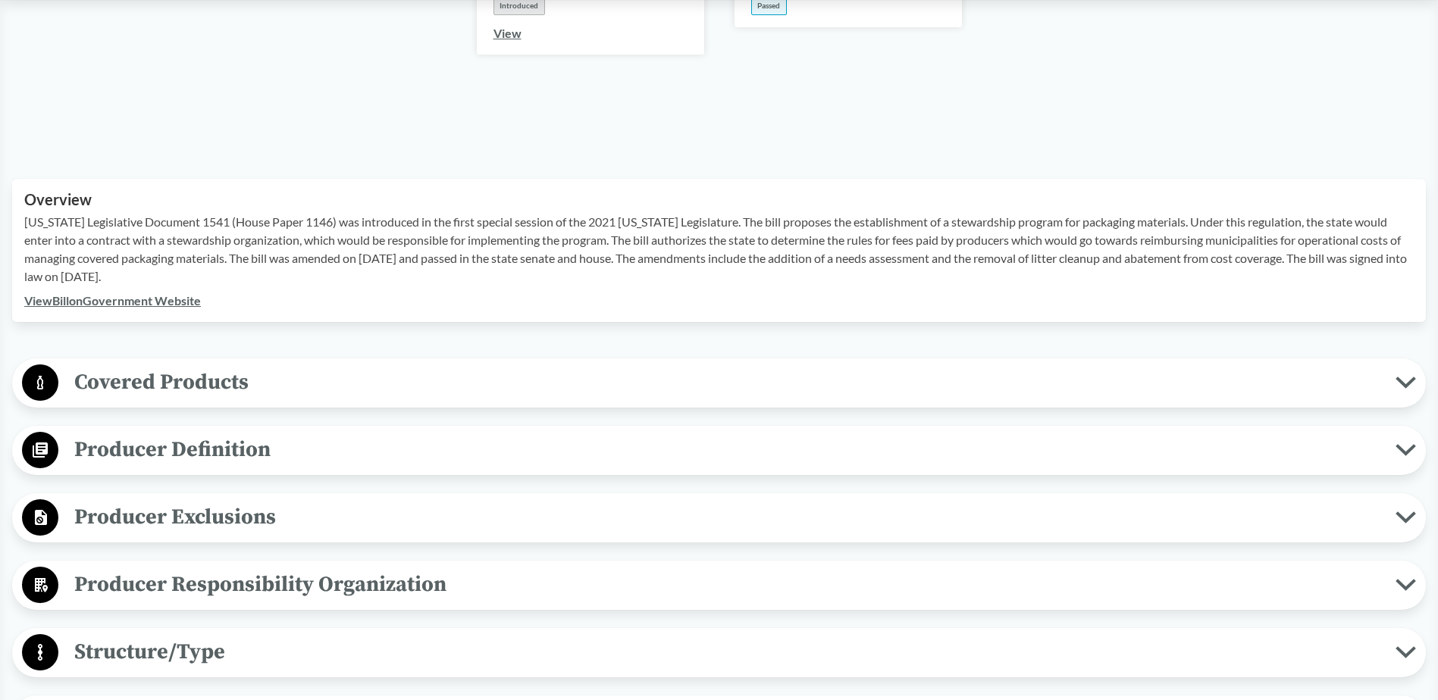
scroll to position [758, 0]
